Goal: Task Accomplishment & Management: Complete application form

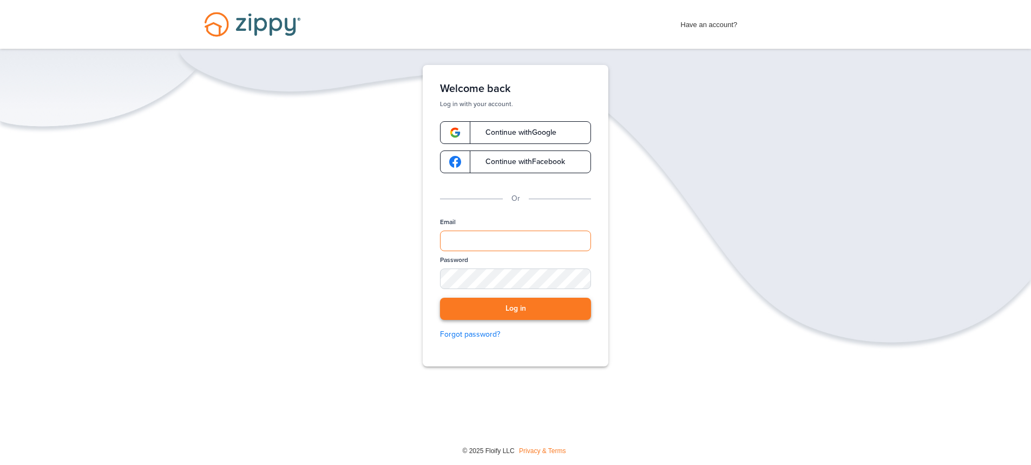
type input "**********"
click at [526, 313] on button "Log in" at bounding box center [515, 309] width 151 height 22
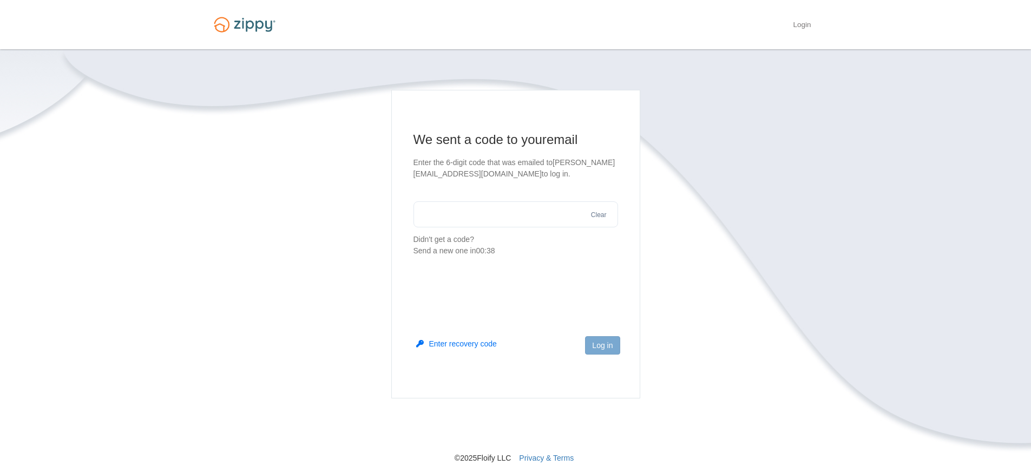
click at [471, 215] on input "text" at bounding box center [516, 214] width 205 height 26
paste input "******"
type input "******"
click at [600, 344] on button "Log in" at bounding box center [602, 345] width 35 height 18
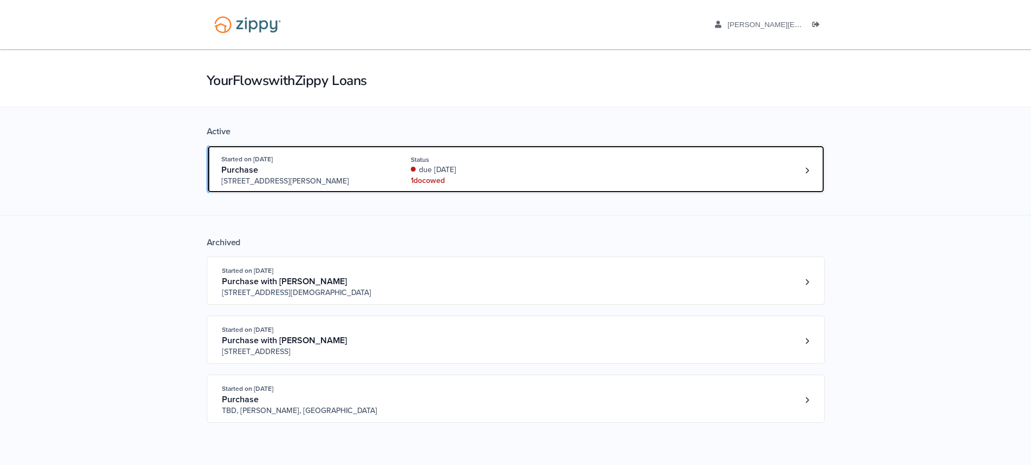
click at [519, 172] on div "due 54 days ago" at bounding box center [483, 170] width 145 height 11
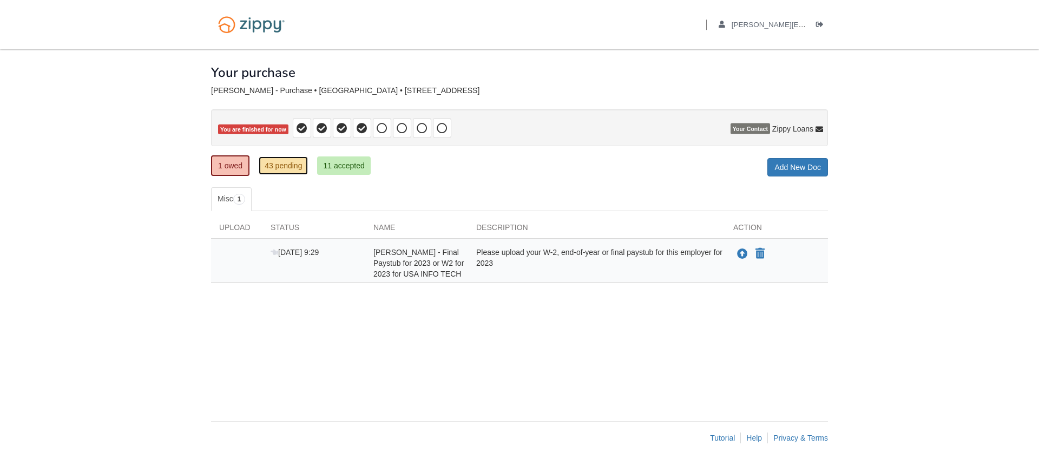
click at [288, 168] on link "43 pending" at bounding box center [283, 165] width 49 height 18
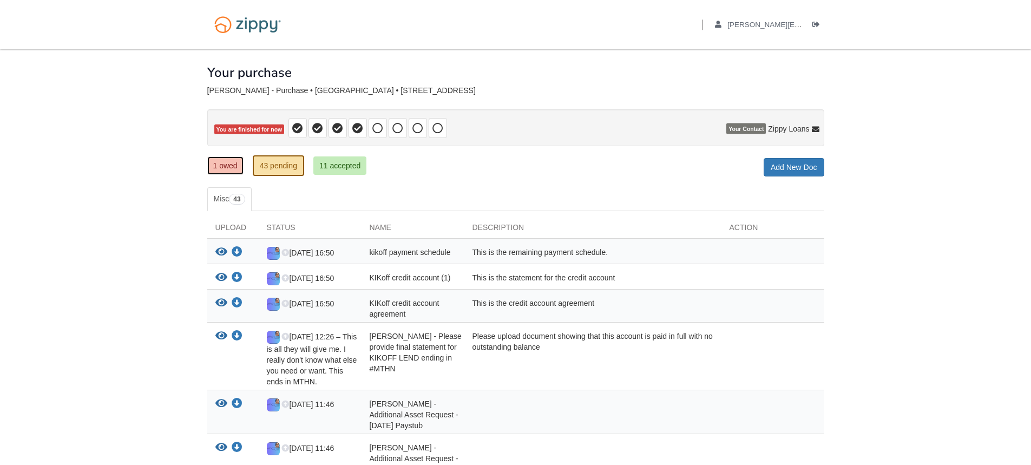
click at [216, 170] on link "1 owed" at bounding box center [225, 165] width 36 height 18
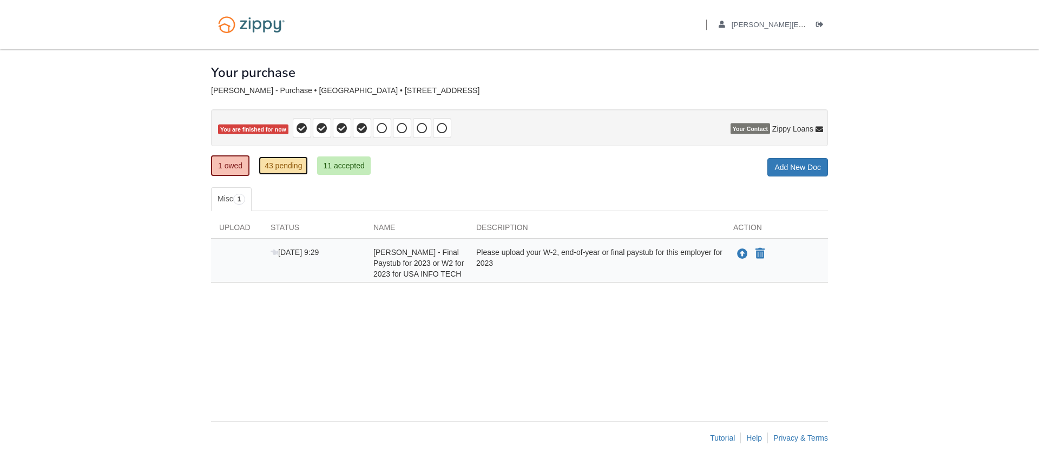
click at [279, 165] on link "43 pending" at bounding box center [283, 165] width 49 height 18
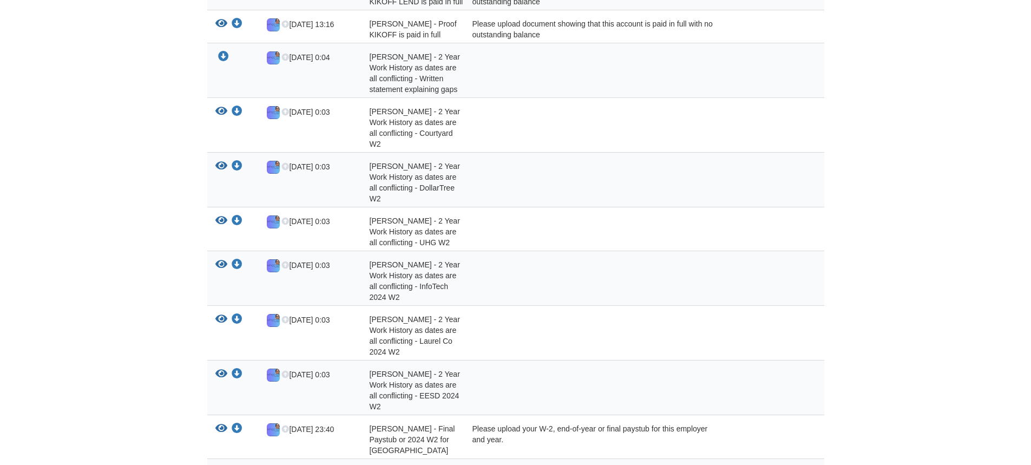
scroll to position [595, 0]
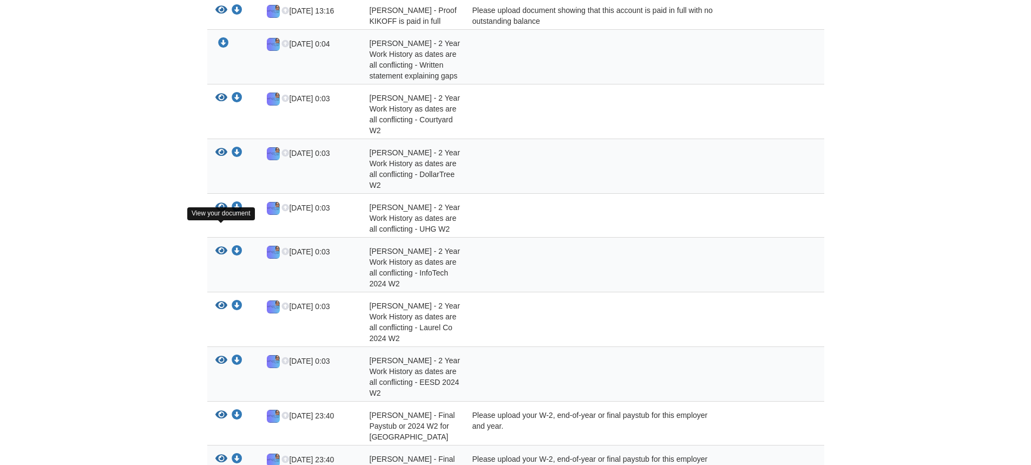
click at [222, 246] on icon "View Sarah Nolan - 2 Year Work History as dates are all conflicting - InfoTech …" at bounding box center [221, 251] width 12 height 11
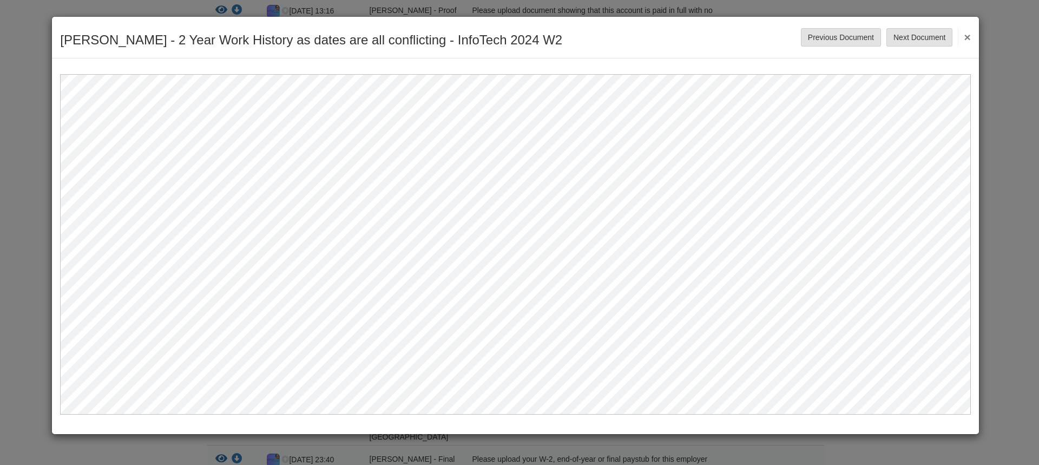
click at [967, 32] on button "×" at bounding box center [964, 36] width 12 height 19
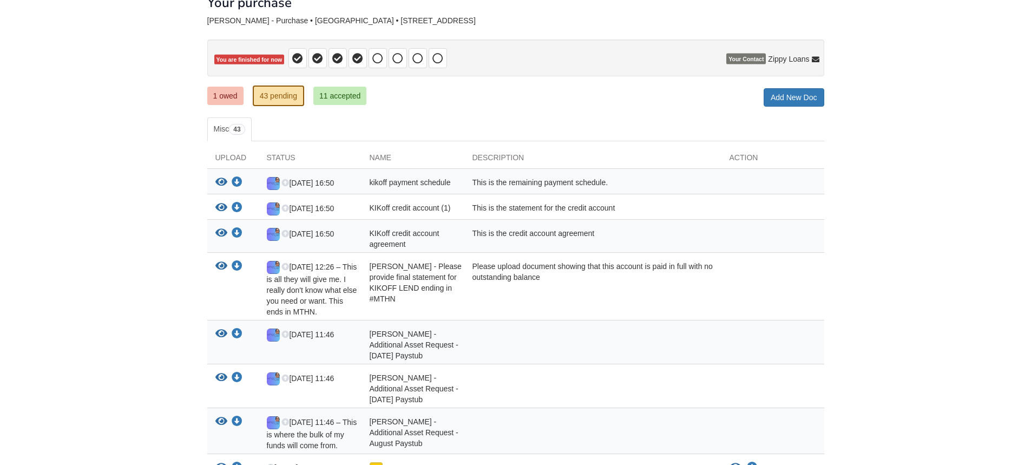
scroll to position [0, 0]
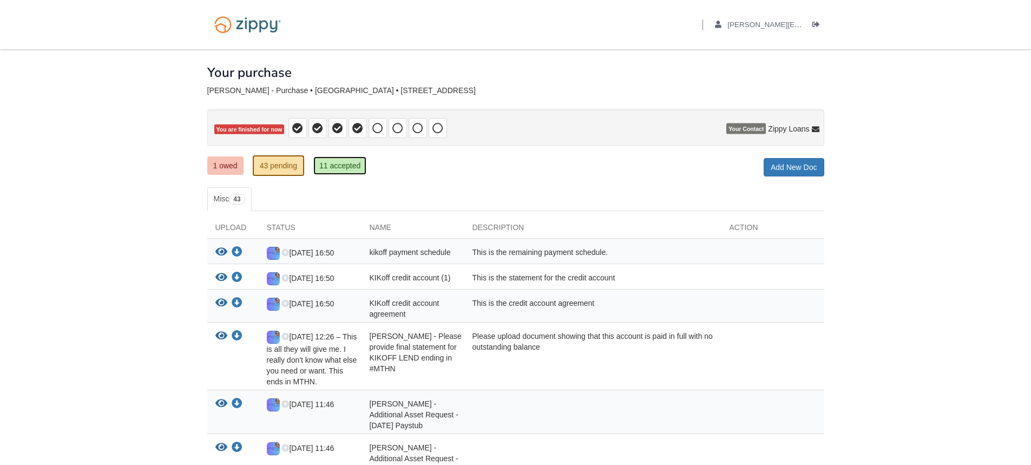
click at [349, 161] on link "11 accepted" at bounding box center [339, 165] width 53 height 18
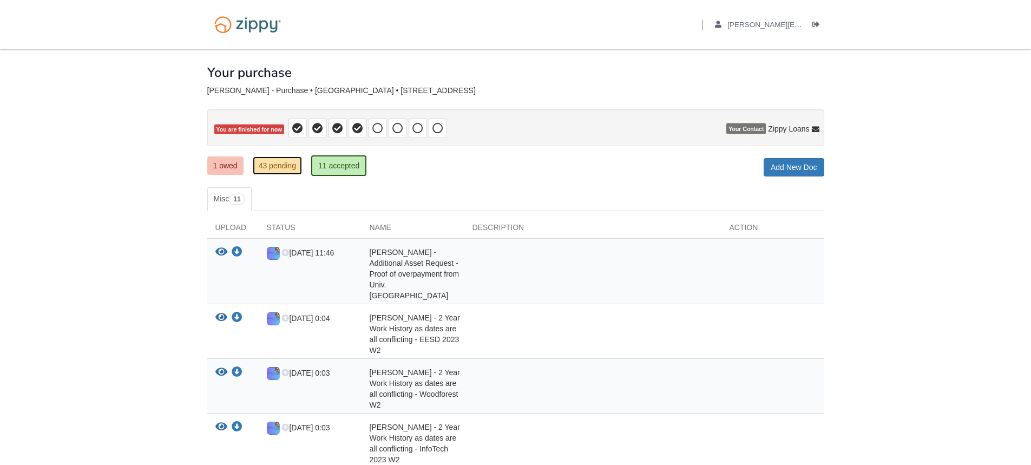
click at [283, 169] on link "43 pending" at bounding box center [277, 165] width 49 height 18
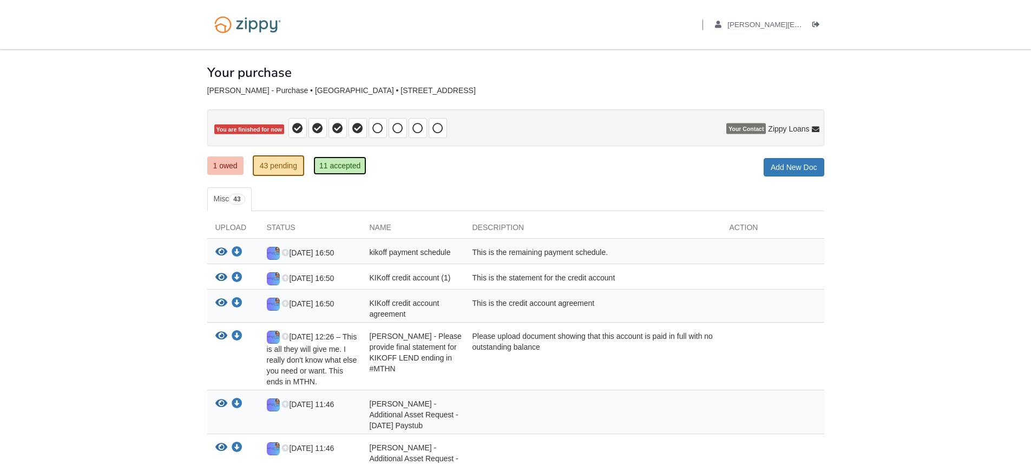
click at [359, 174] on link "11 accepted" at bounding box center [339, 165] width 53 height 18
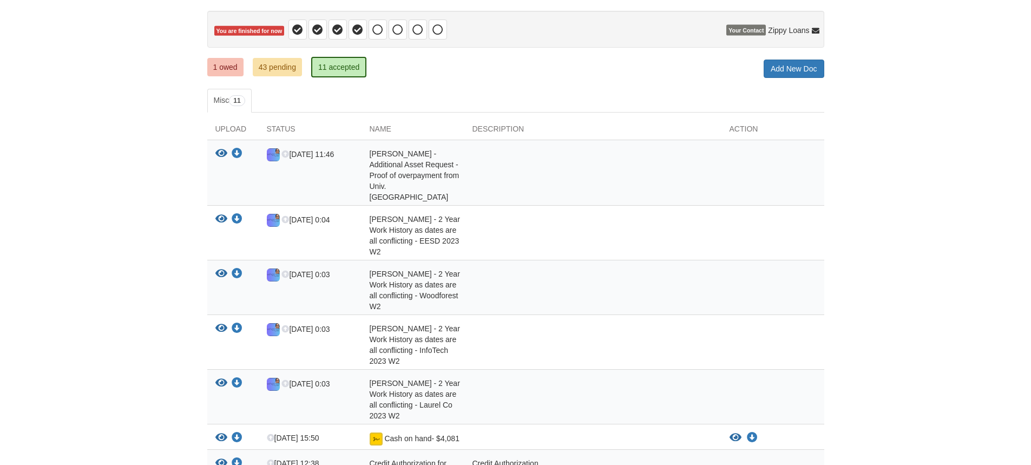
scroll to position [108, 0]
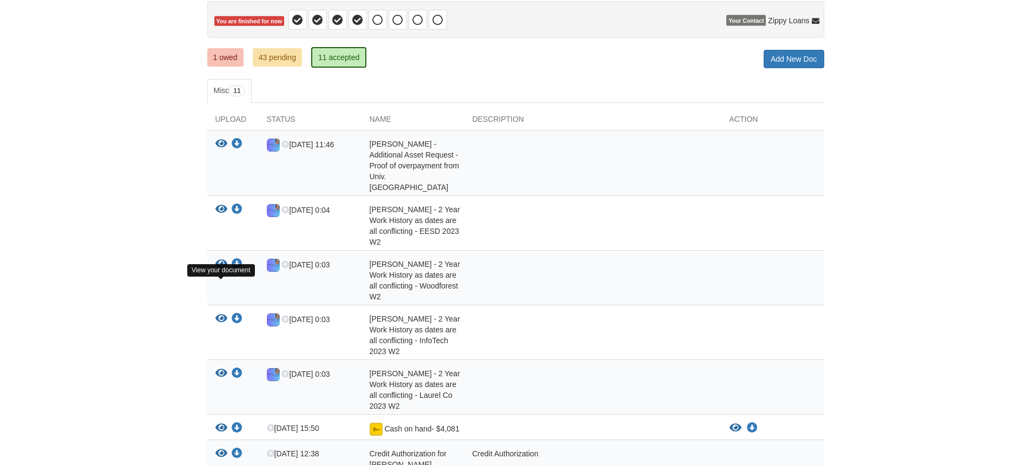
click at [222, 313] on icon "View Sarah Nolan - 2 Year Work History as dates are all conflicting - InfoTech …" at bounding box center [221, 318] width 12 height 11
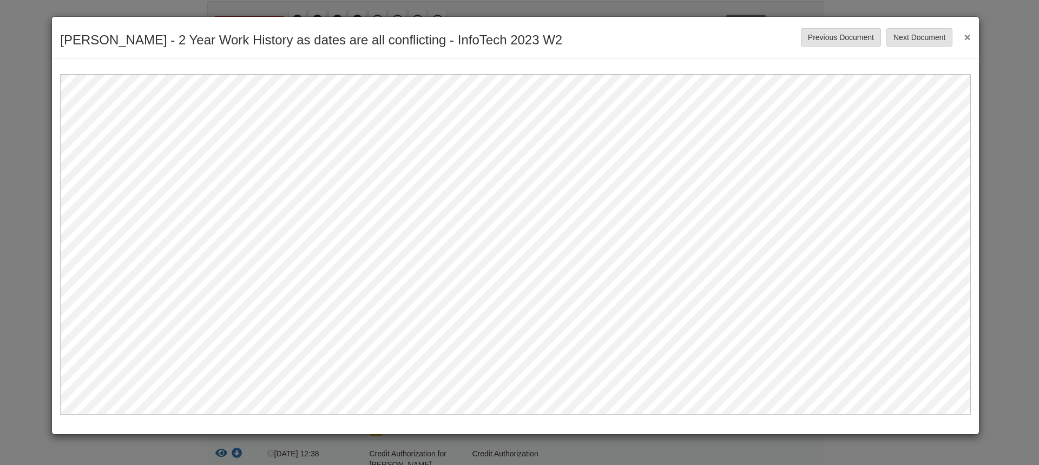
click at [968, 38] on button "×" at bounding box center [964, 36] width 12 height 19
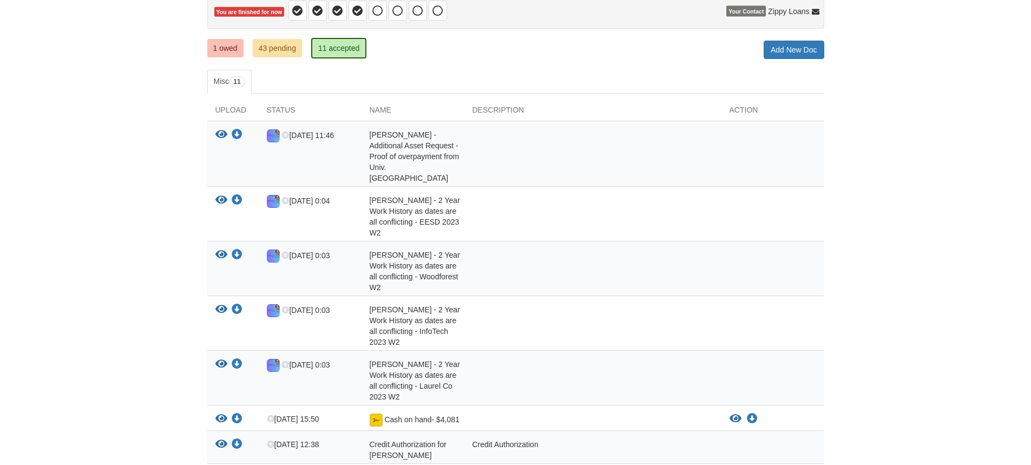
scroll to position [0, 0]
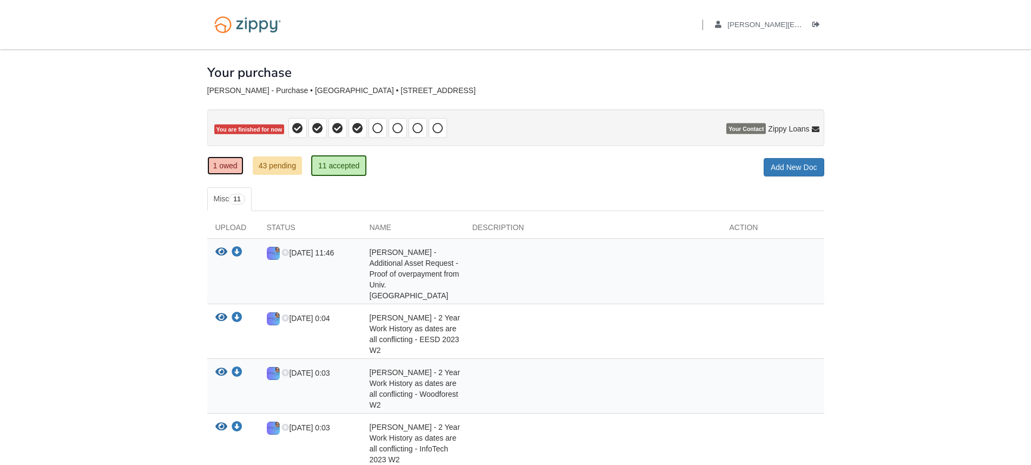
click at [217, 168] on link "1 owed" at bounding box center [225, 165] width 36 height 18
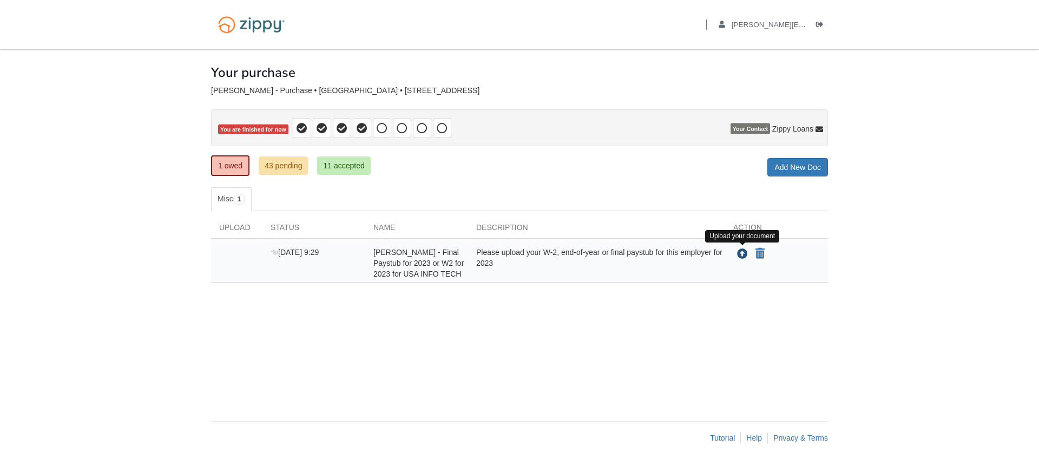
click at [743, 256] on icon "Upload Sarah Nolan - Final Paystub for 2023 or W2 for 2023 for USA INFO TECH" at bounding box center [742, 254] width 11 height 11
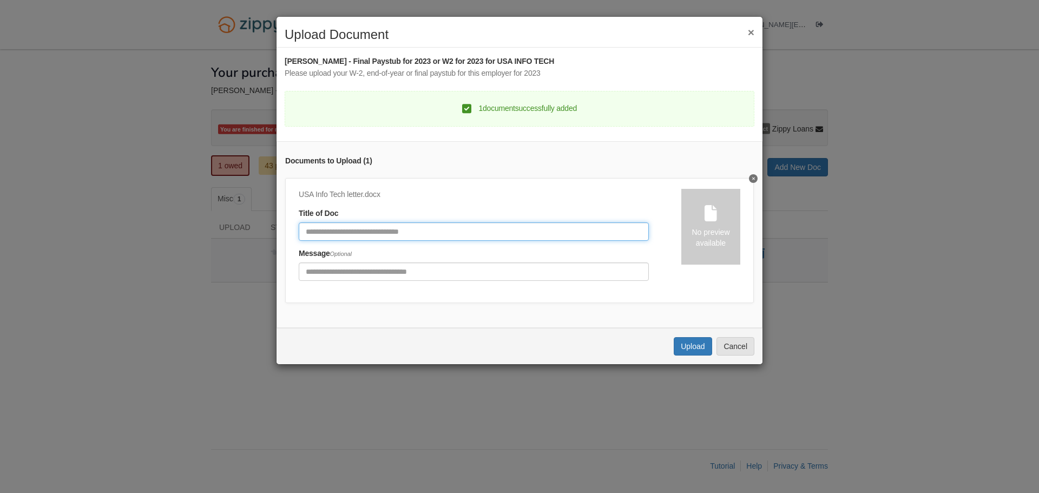
click at [507, 233] on input "Document Title" at bounding box center [474, 231] width 350 height 18
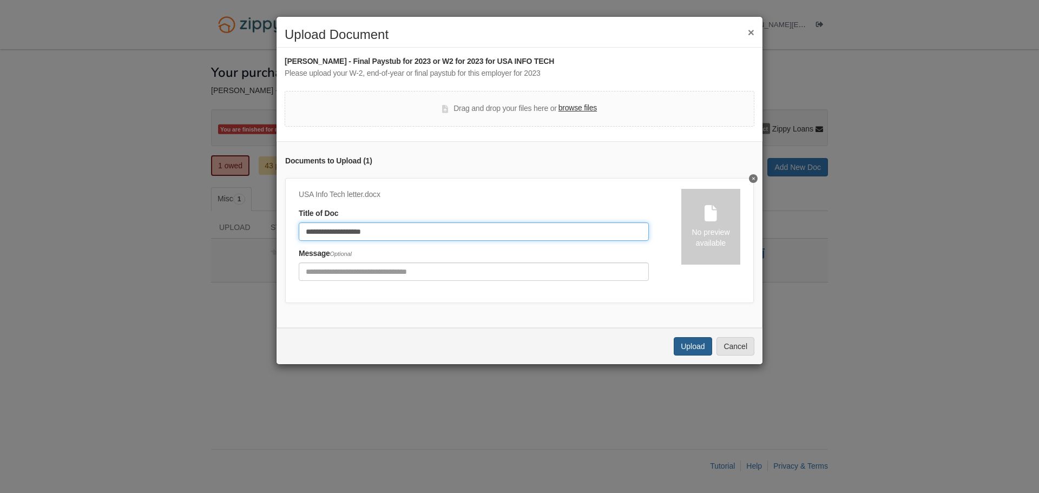
type input "**********"
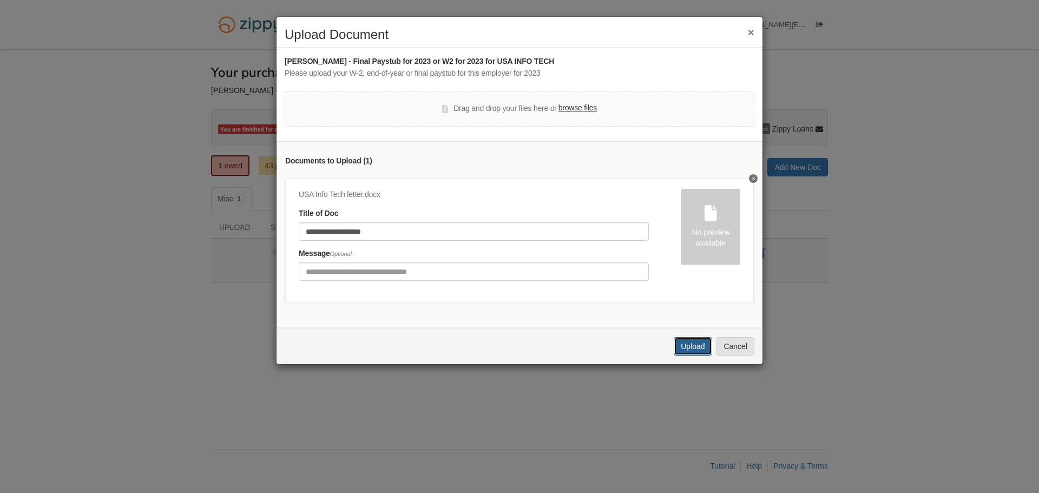
click at [685, 350] on button "Upload" at bounding box center [693, 346] width 38 height 18
click at [699, 356] on button "Upload" at bounding box center [693, 346] width 38 height 18
click at [583, 109] on label "browse files" at bounding box center [578, 108] width 38 height 12
click at [0, 0] on input "browse files" at bounding box center [0, 0] width 0 height 0
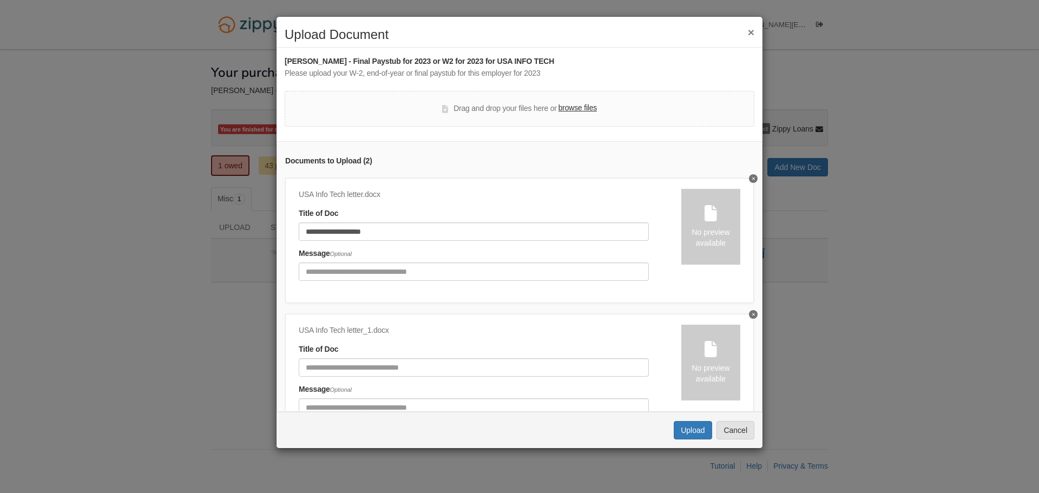
click at [749, 317] on button "Delete undefined" at bounding box center [753, 314] width 9 height 9
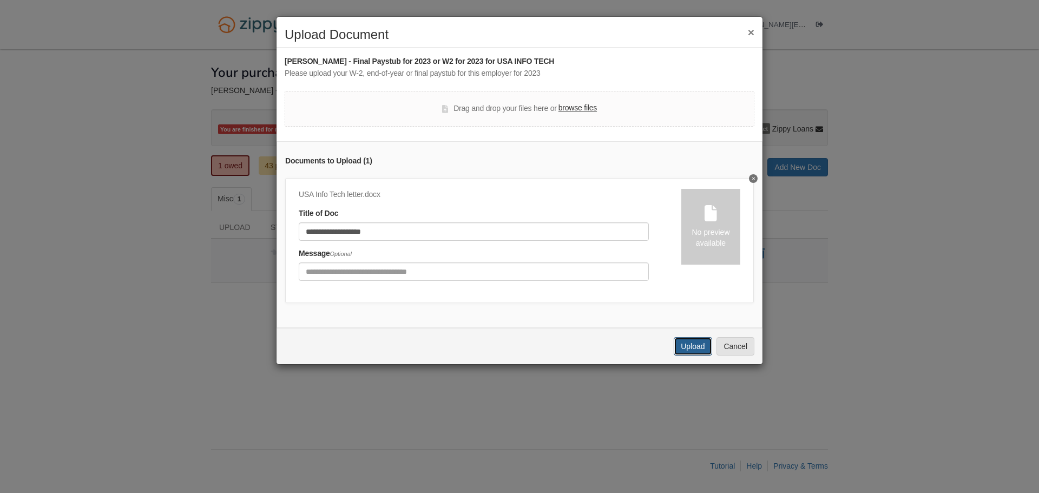
click at [690, 351] on button "Upload" at bounding box center [693, 346] width 38 height 18
